Goal: Submit feedback/report problem: Submit feedback/report problem

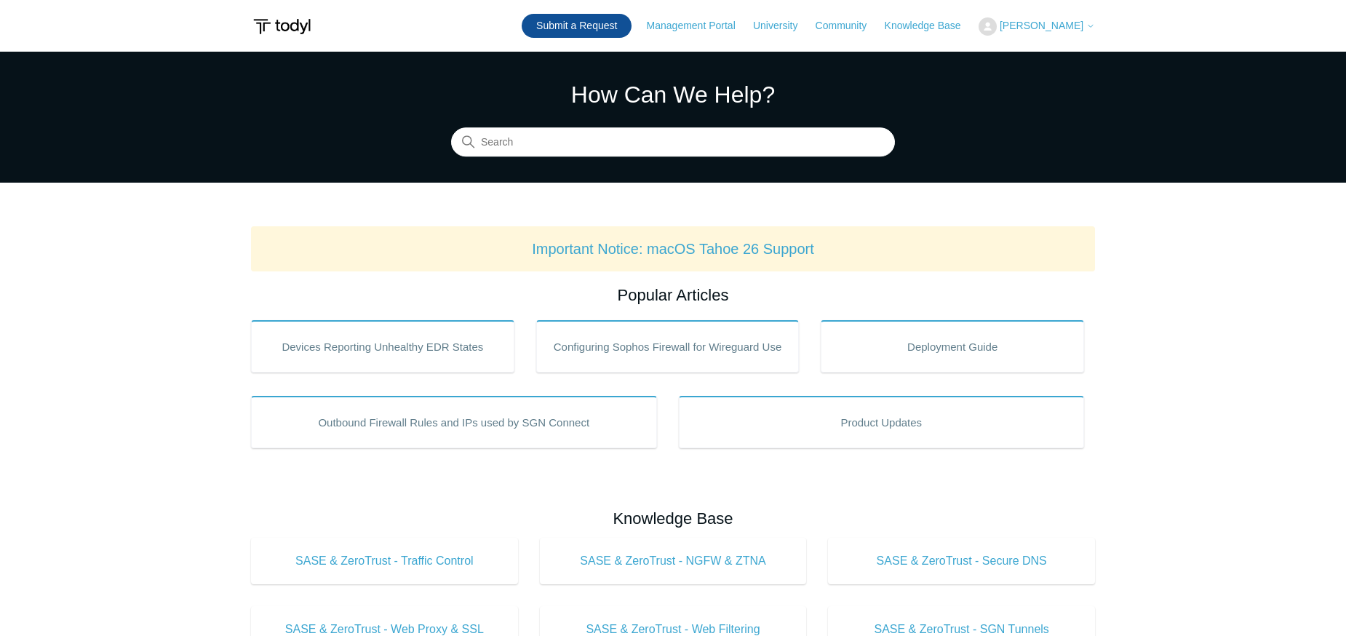
click at [628, 23] on link "Submit a Request" at bounding box center [577, 26] width 110 height 24
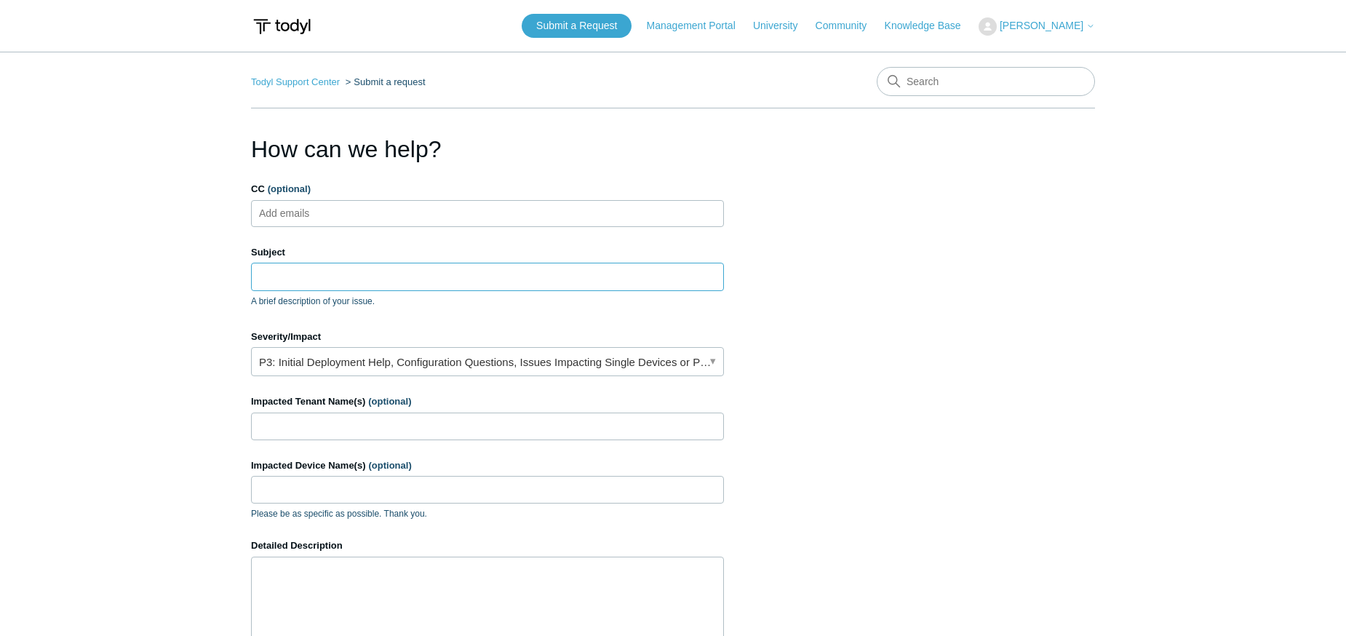
click at [506, 271] on input "Subject" at bounding box center [487, 277] width 473 height 28
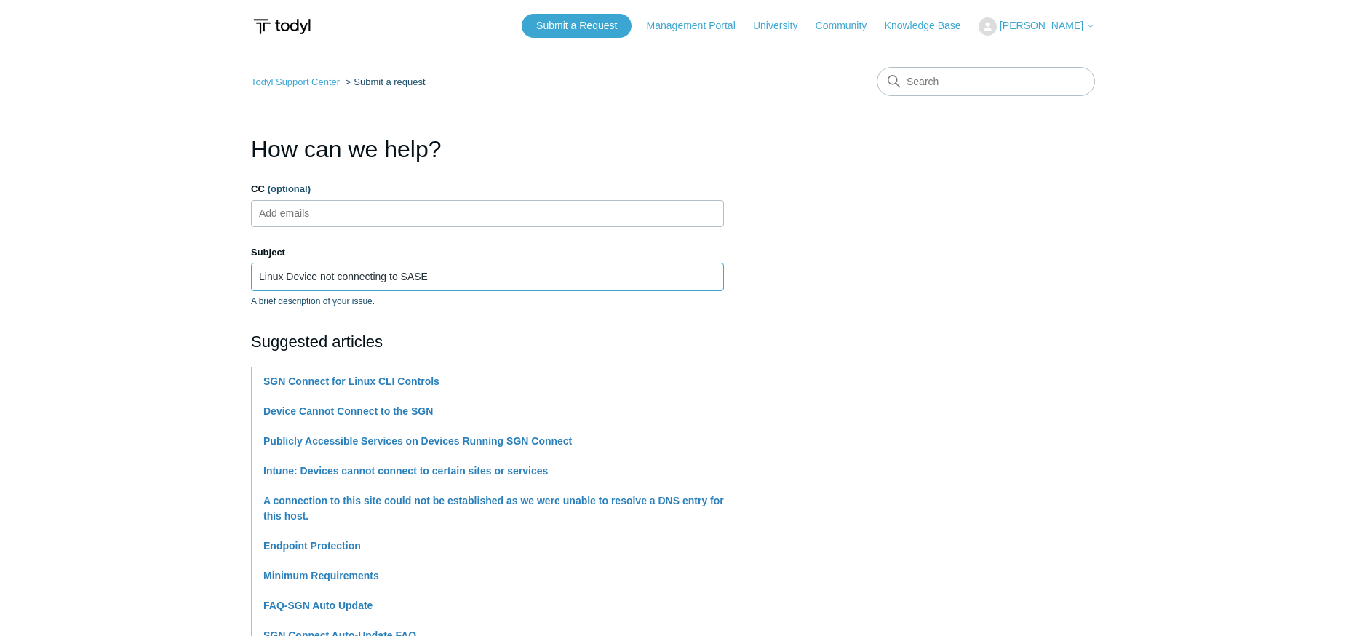
type input "Linux Device not connecting to SASE"
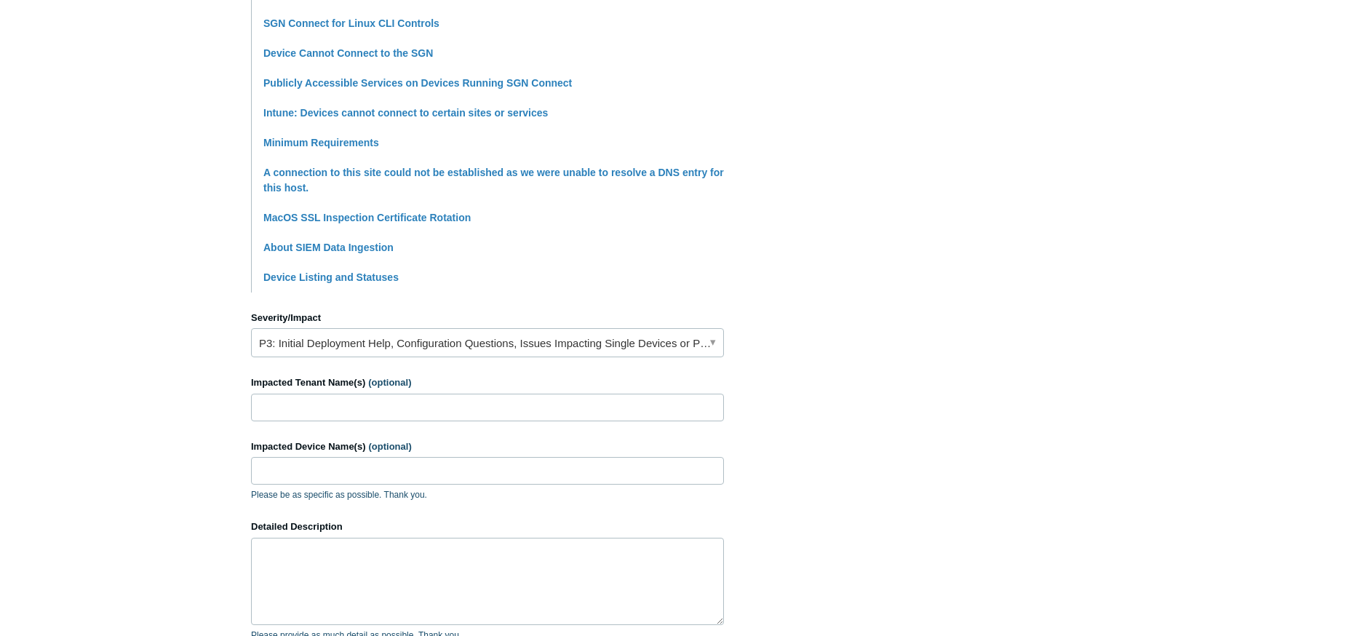
scroll to position [413, 0]
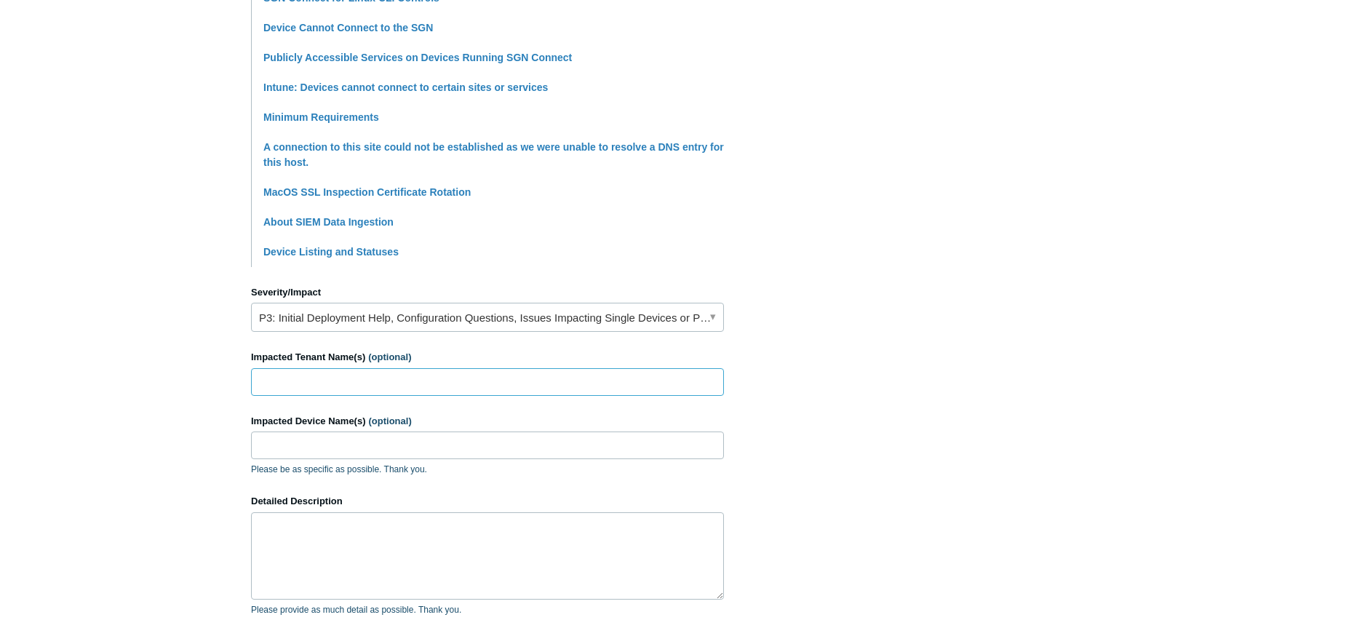
click at [636, 373] on input "Impacted Tenant Name(s) (optional)" at bounding box center [487, 382] width 473 height 28
type input "Forthright Technology Partners"
paste input "HG-Ubuntu-T490s"
type input "HG-Ubuntu-T490s"
click at [545, 537] on textarea "Detailed Description" at bounding box center [487, 555] width 473 height 87
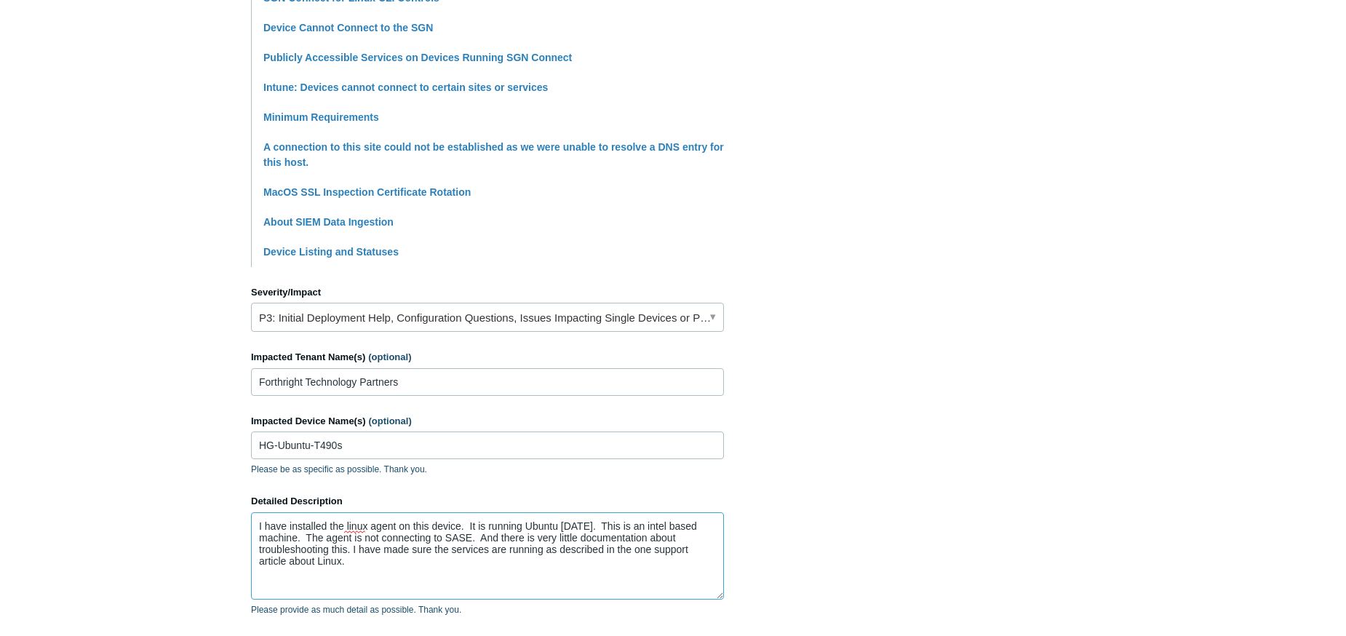
click at [345, 525] on textarea "I have installed the linux agent on this device. It is running Ubuntu [DATE]. T…" at bounding box center [487, 555] width 473 height 87
click at [462, 577] on textarea "I have installed the Linux agent on this device. It is running Ubuntu [DATE]. T…" at bounding box center [487, 555] width 473 height 87
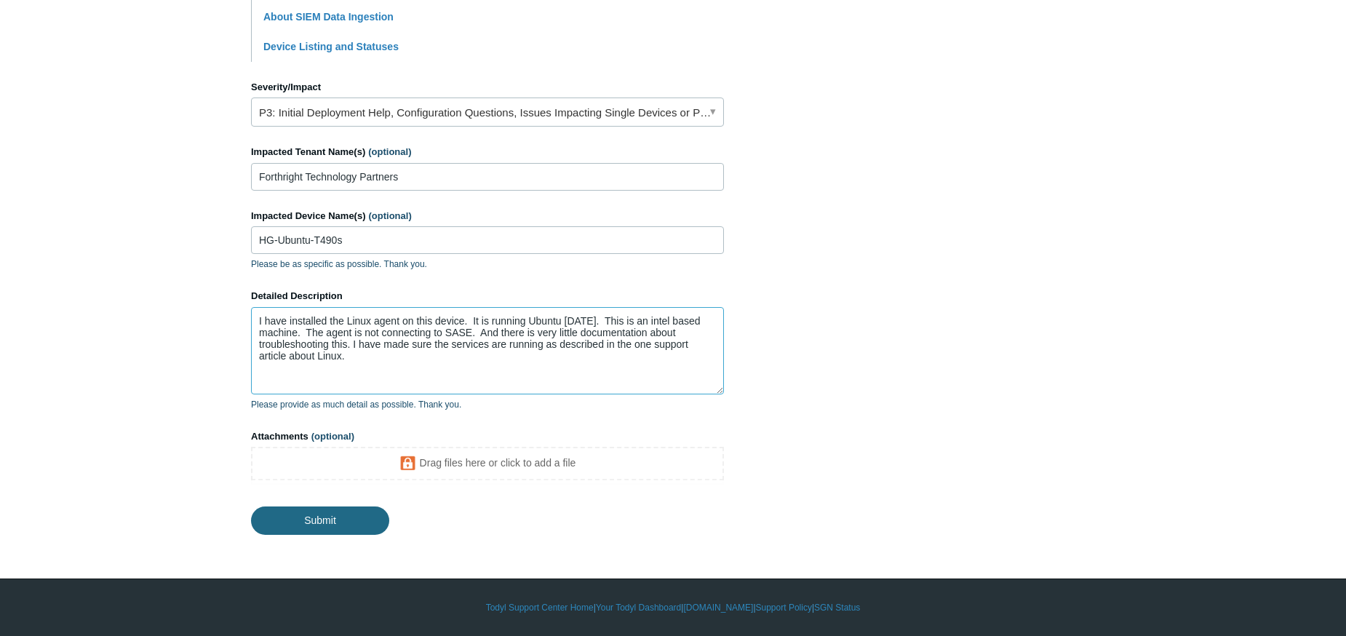
type textarea "I have installed the Linux agent on this device. It is running Ubuntu [DATE]. T…"
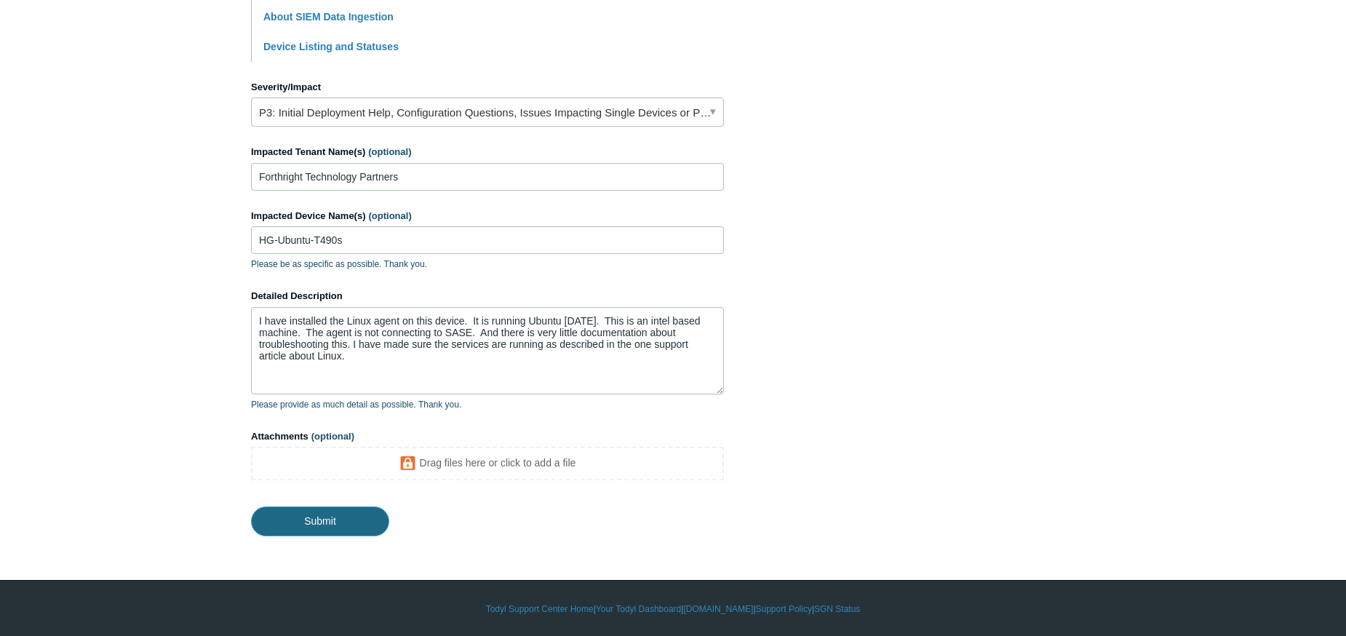
click at [335, 520] on input "Submit" at bounding box center [320, 520] width 138 height 29
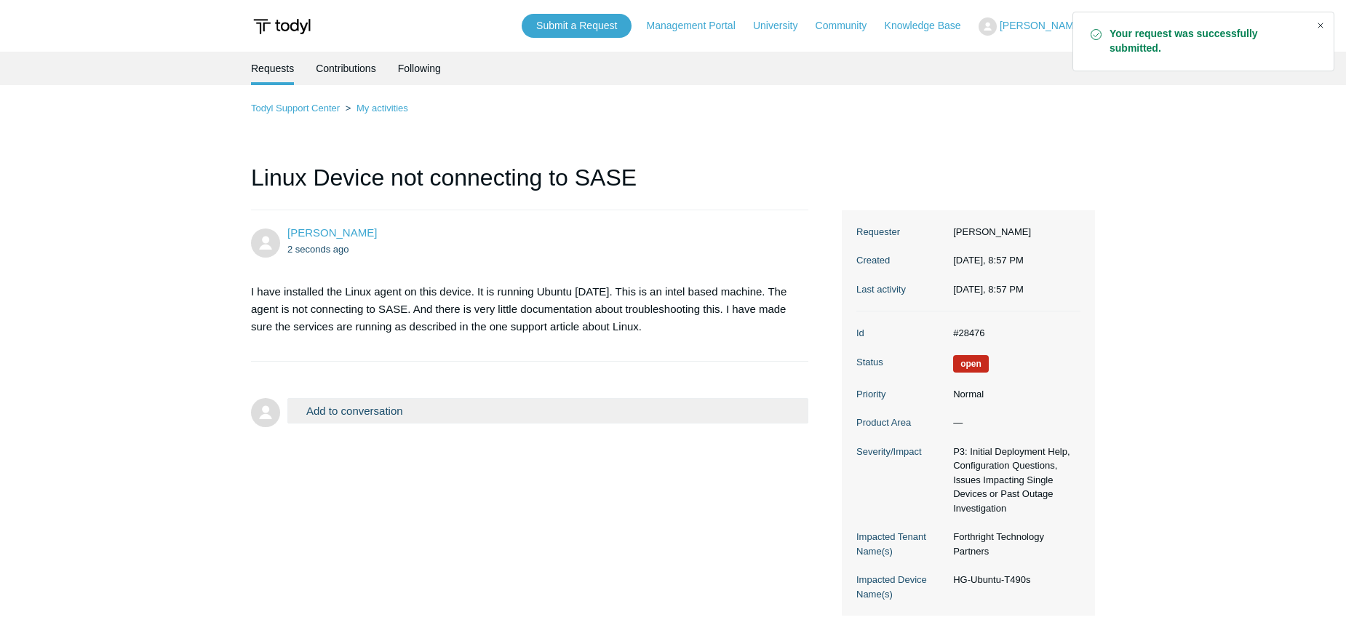
click at [1318, 27] on div "Close" at bounding box center [1320, 25] width 20 height 20
click at [871, 27] on link "Community" at bounding box center [848, 25] width 66 height 15
